Goal: Information Seeking & Learning: Learn about a topic

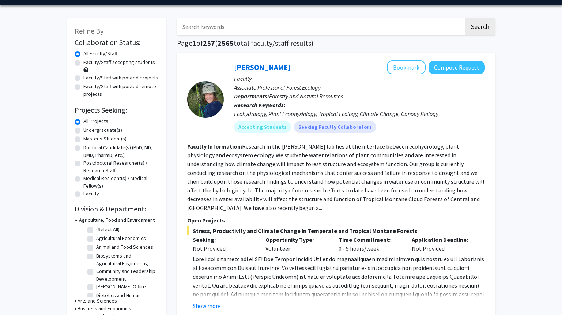
scroll to position [20, 0]
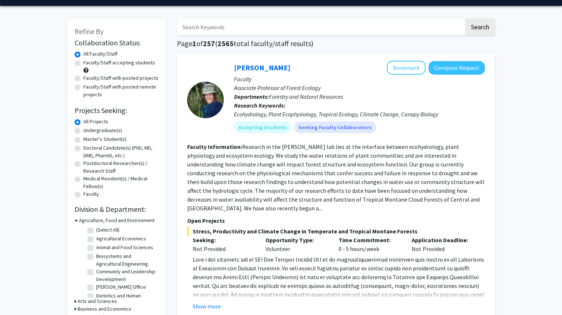
click at [107, 130] on label "Undergraduate(s)" at bounding box center [102, 131] width 39 height 8
click at [88, 130] on input "Undergraduate(s)" at bounding box center [85, 129] width 5 height 5
radio input "true"
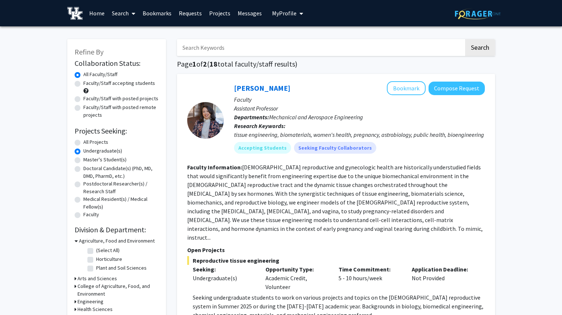
click at [128, 84] on label "Faculty/Staff accepting students" at bounding box center [119, 83] width 72 height 8
click at [88, 84] on input "Faculty/Staff accepting students" at bounding box center [85, 81] width 5 height 5
radio input "true"
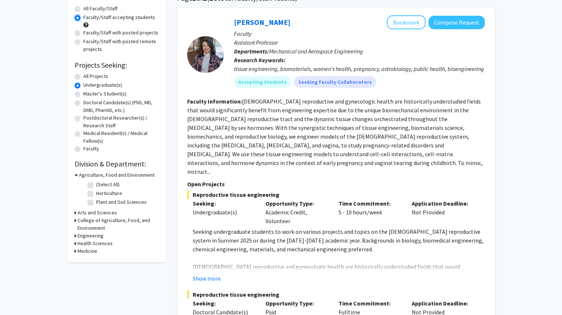
scroll to position [69, 0]
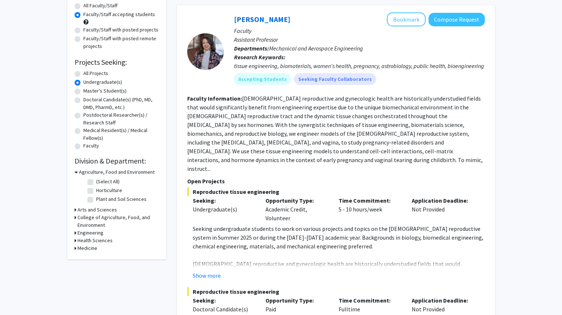
click at [120, 170] on h3 "Agriculture, Food and Environment" at bounding box center [117, 172] width 76 height 8
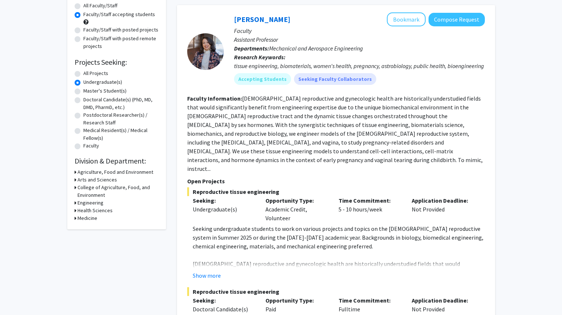
click at [105, 176] on h3 "Arts and Sciences" at bounding box center [98, 180] width 40 height 8
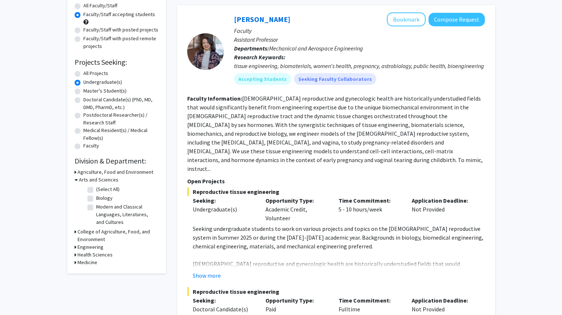
click at [89, 177] on h3 "Arts and Sciences" at bounding box center [99, 180] width 40 height 8
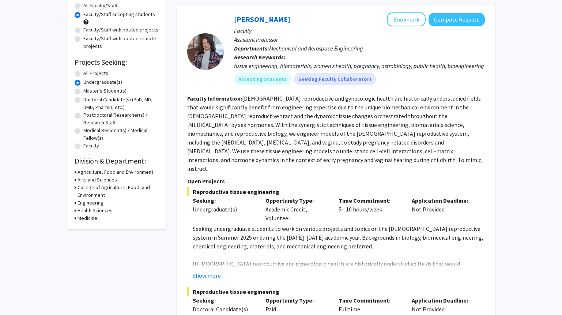
click at [94, 210] on h3 "Health Sciences" at bounding box center [95, 211] width 35 height 8
click at [96, 220] on label "Physician Assistant Studies" at bounding box center [126, 220] width 60 height 8
click at [96, 220] on input "Physician Assistant Studies" at bounding box center [98, 218] width 5 height 5
checkbox input "true"
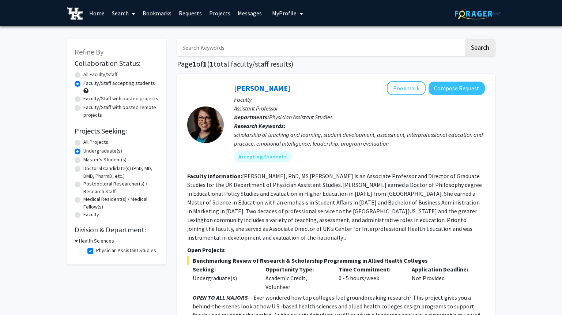
click at [96, 250] on label "Physician Assistant Studies" at bounding box center [126, 251] width 60 height 8
click at [96, 250] on input "Physician Assistant Studies" at bounding box center [98, 249] width 5 height 5
checkbox input "false"
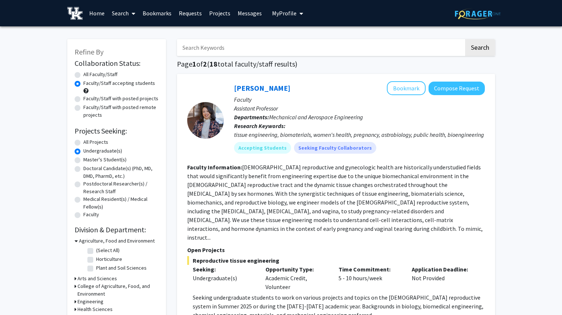
click at [83, 239] on h3 "Agriculture, Food and Environment" at bounding box center [117, 241] width 76 height 8
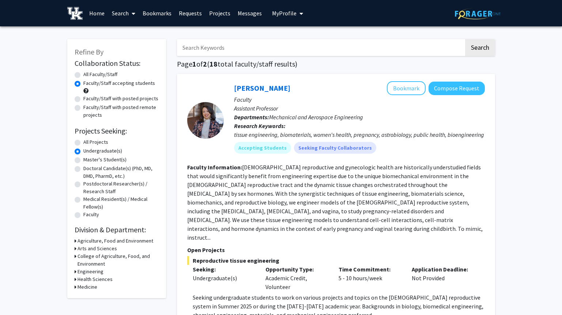
click at [85, 282] on h3 "Health Sciences" at bounding box center [95, 279] width 35 height 8
click at [82, 276] on h3 "Health Sciences" at bounding box center [96, 279] width 35 height 8
click at [81, 285] on h3 "Medicine" at bounding box center [88, 287] width 20 height 8
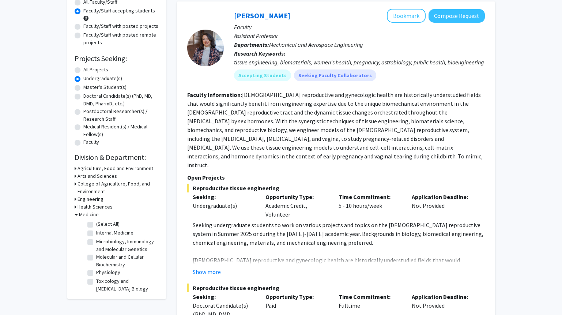
scroll to position [74, 0]
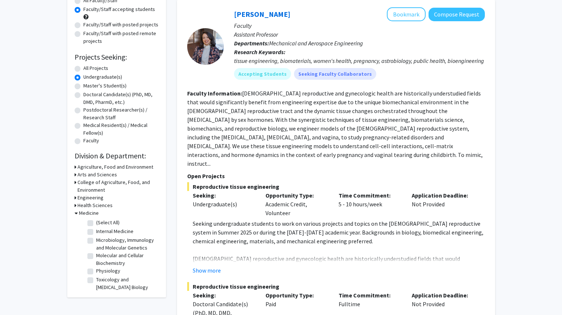
click at [96, 222] on label "(Select All)" at bounding box center [107, 223] width 23 height 8
click at [96, 222] on input "(Select All)" at bounding box center [98, 221] width 5 height 5
checkbox input "true"
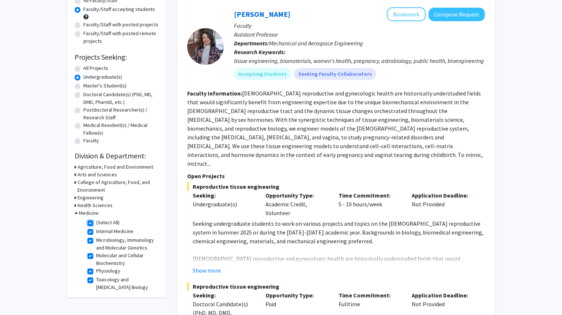
checkbox input "true"
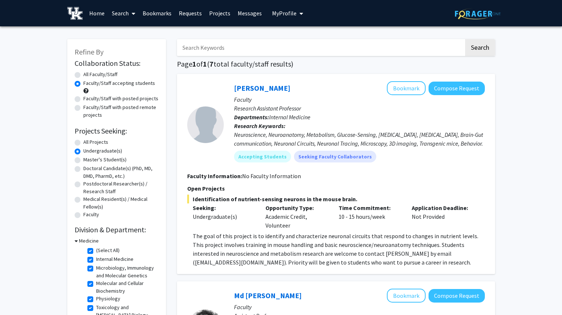
click at [154, 11] on link "Bookmarks" at bounding box center [157, 13] width 36 height 26
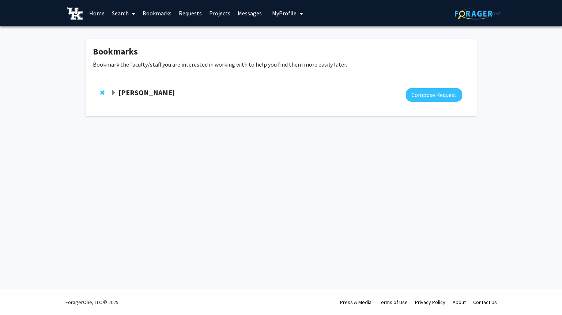
click at [160, 92] on strong "[PERSON_NAME]" at bounding box center [147, 92] width 56 height 9
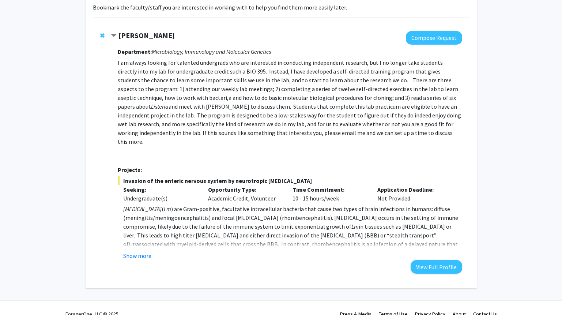
scroll to position [60, 0]
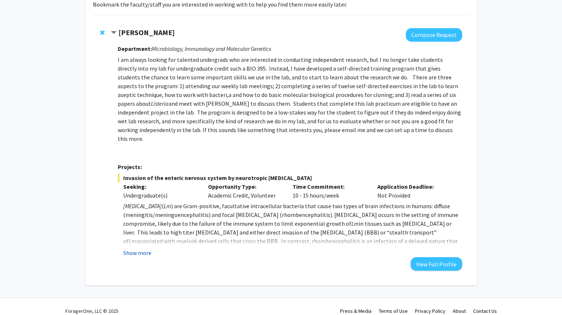
click at [145, 248] on button "Show more" at bounding box center [137, 252] width 28 height 9
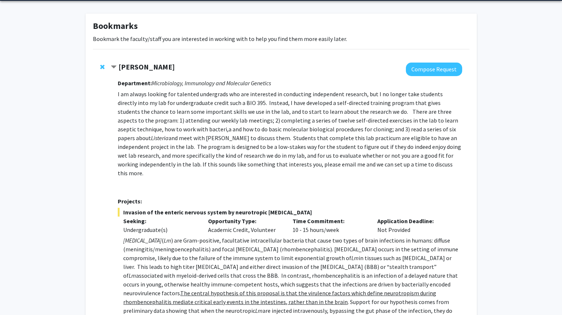
scroll to position [0, 0]
